Goal: Information Seeking & Learning: Learn about a topic

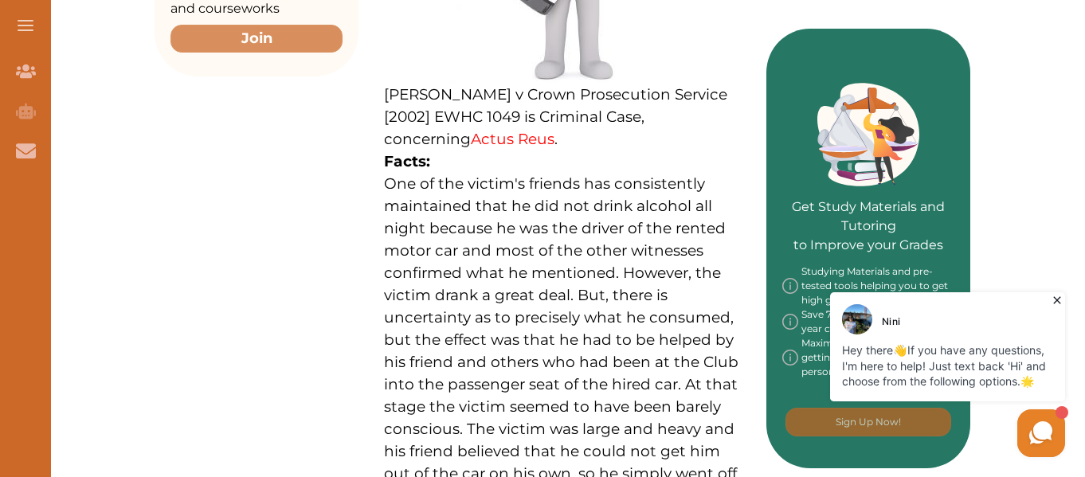
scroll to position [641, 0]
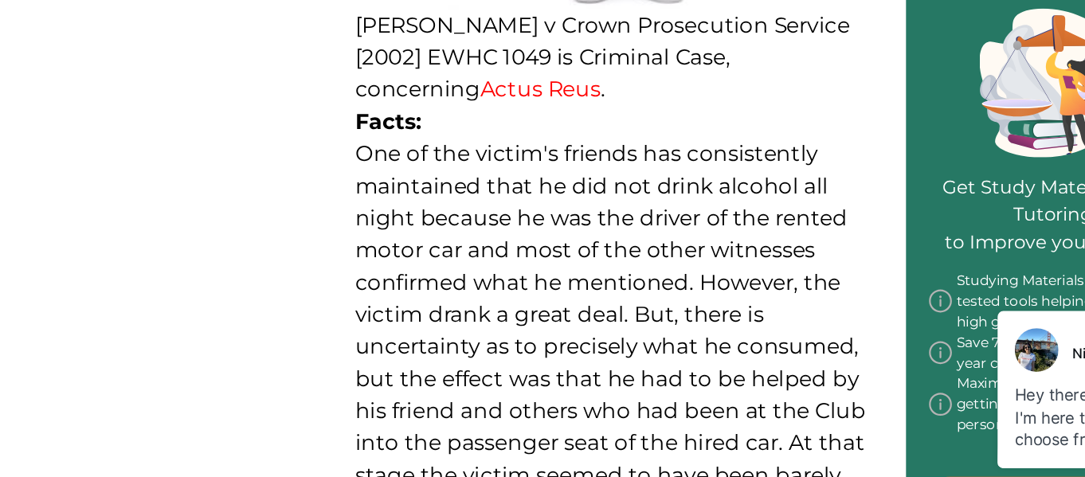
click at [449, 250] on p "One of the victim's friends has consistently maintained that he did not drink a…" at bounding box center [562, 373] width 357 height 402
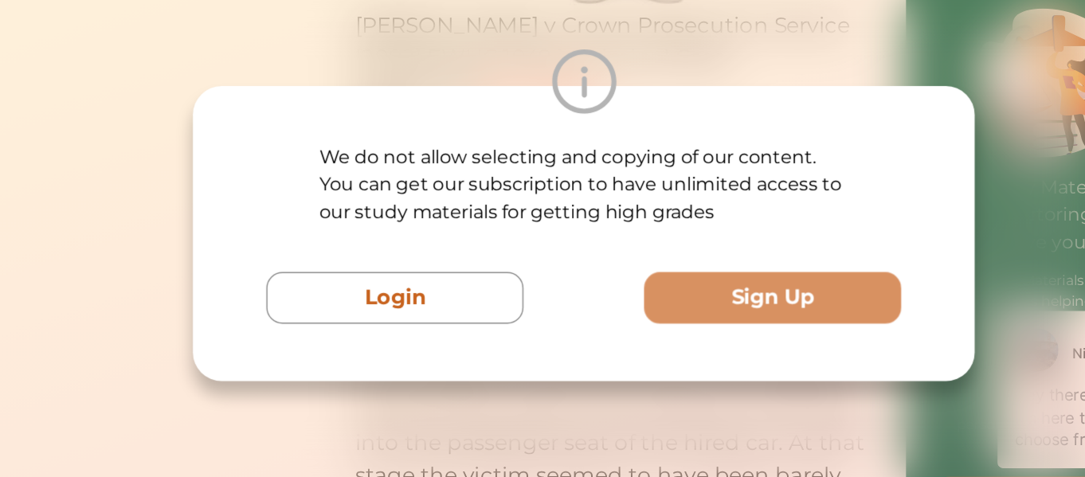
click at [505, 311] on div "We do not allow selecting and copying of our content. You can get our subscript…" at bounding box center [543, 238] width 543 height 205
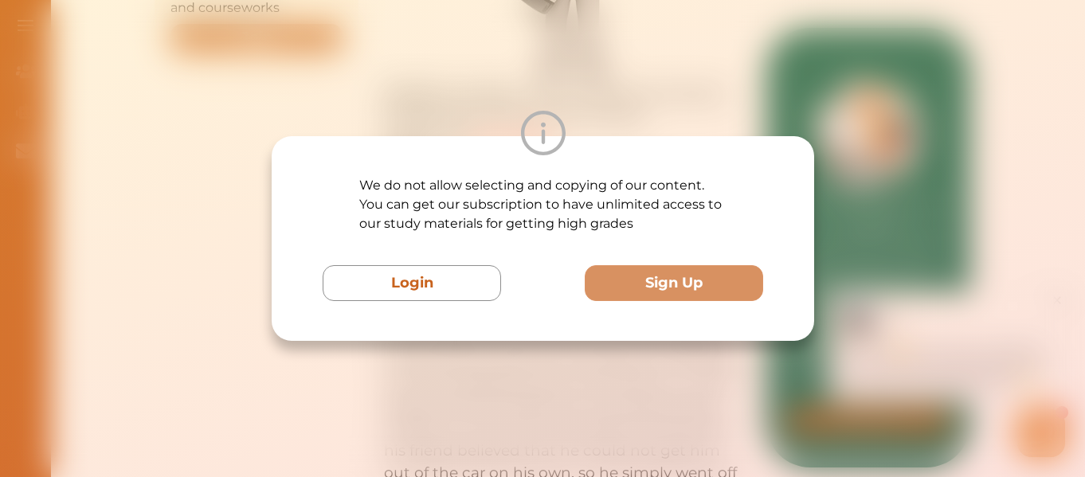
drag, startPoint x: 584, startPoint y: 139, endPoint x: 549, endPoint y: 139, distance: 35.1
click at [549, 139] on div at bounding box center [543, 133] width 543 height 45
click at [549, 139] on img at bounding box center [542, 133] width 45 height 45
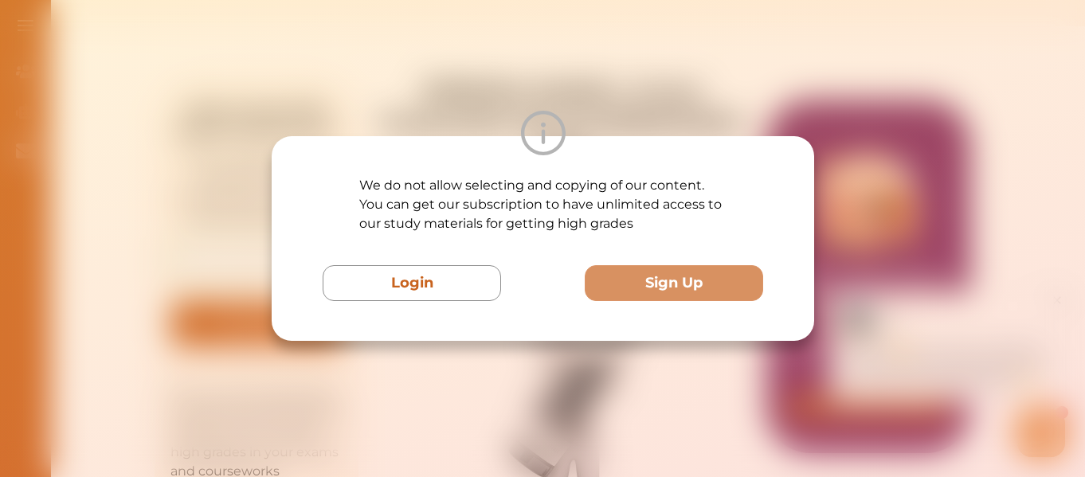
scroll to position [120, 0]
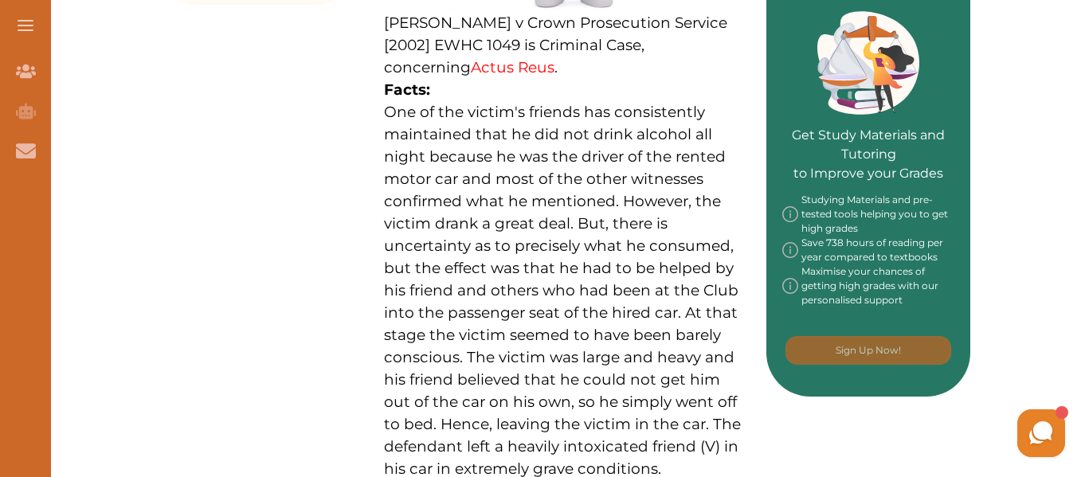
scroll to position [708, 0]
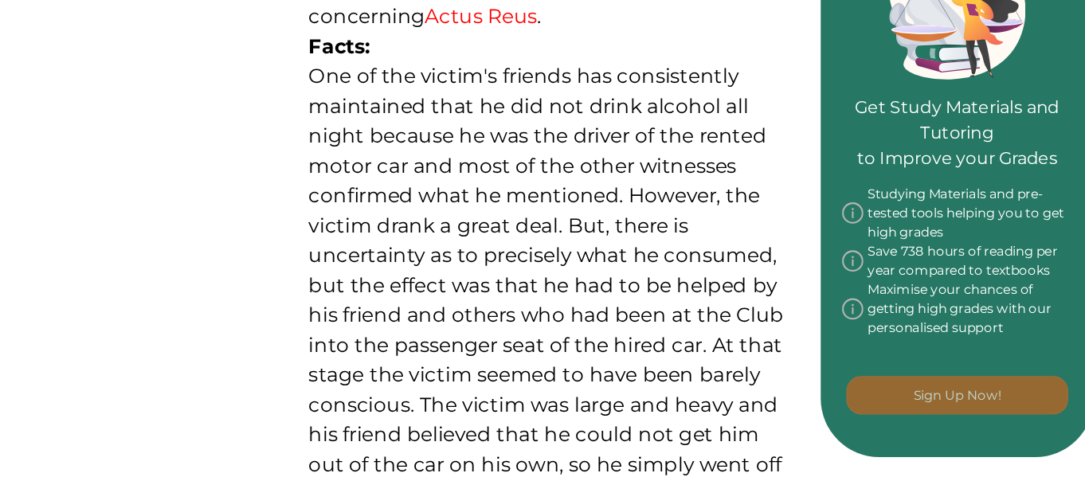
click at [518, 301] on span "One of the victim's friends has consistently maintained that he did not drink a…" at bounding box center [562, 306] width 357 height 398
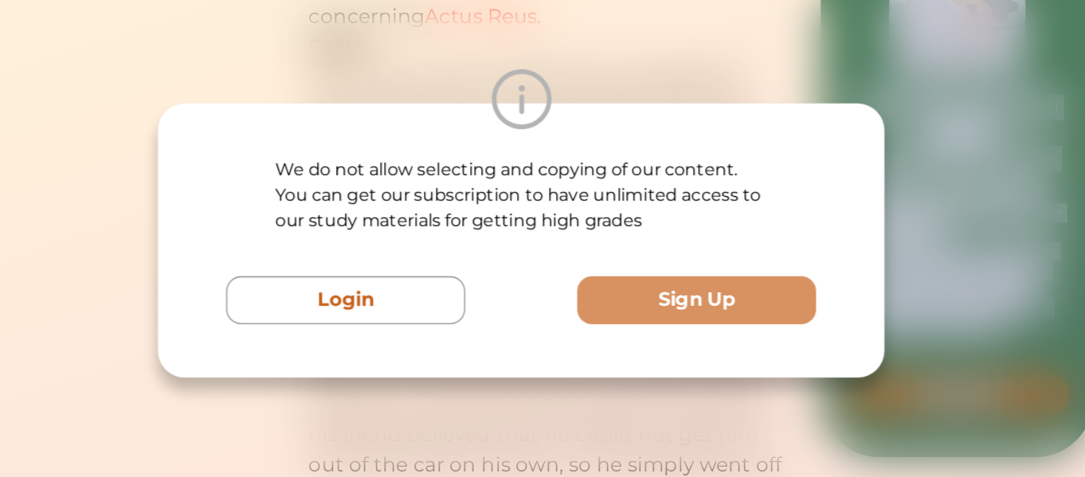
click at [518, 301] on div "We do not allow selecting and copying of our content. You can get our subscript…" at bounding box center [543, 238] width 543 height 205
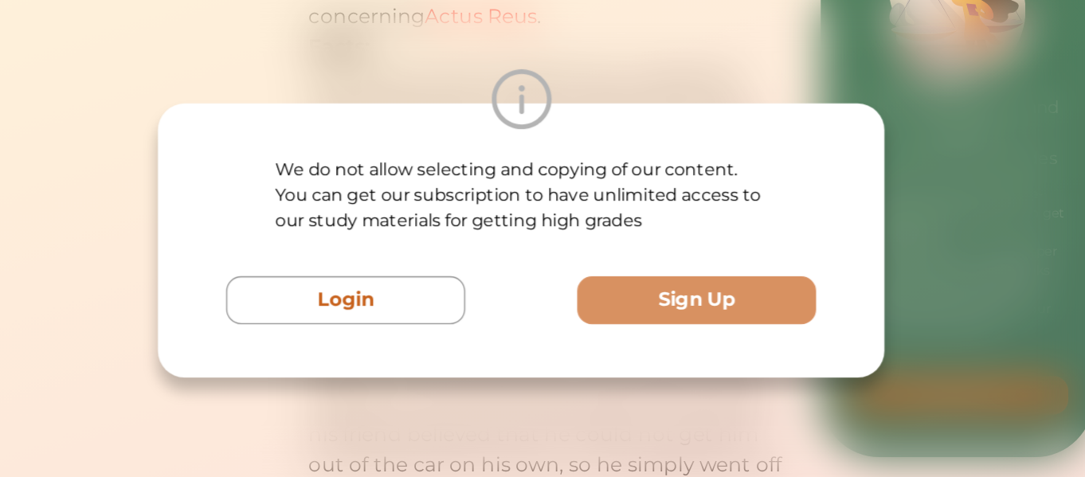
click at [588, 87] on div "We do not allow selecting and copying of our content. You can get our subscript…" at bounding box center [542, 238] width 1085 height 477
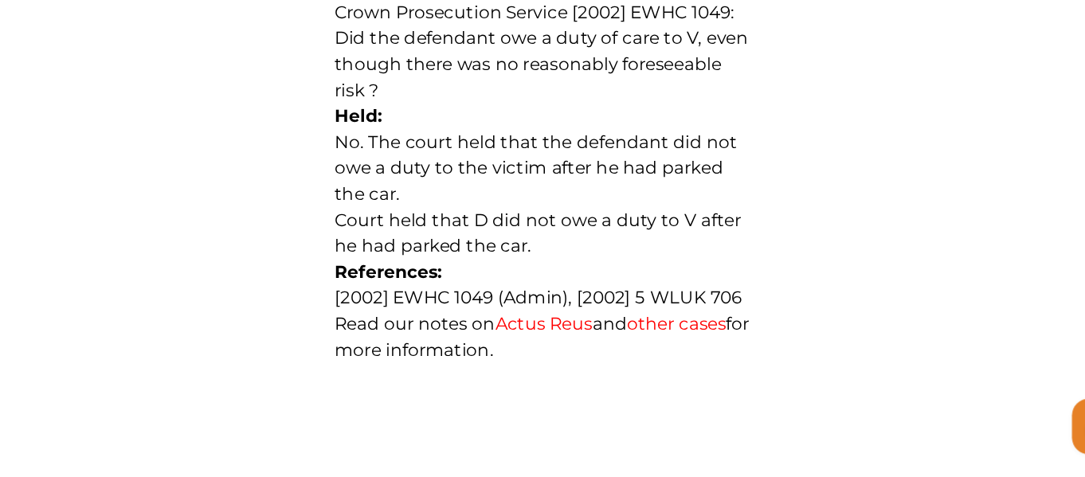
scroll to position [1194, 0]
click at [527, 245] on span "Court held that D did not owe a duty to V after he had parked the car." at bounding box center [558, 265] width 349 height 41
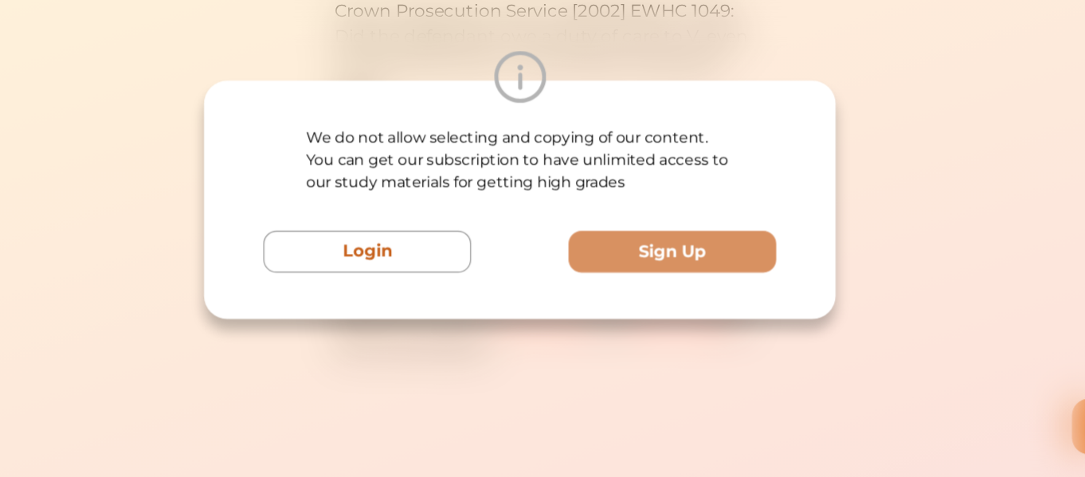
click at [611, 371] on div "We do not allow selecting and copying of our content. You can get our subscript…" at bounding box center [542, 238] width 1085 height 477
